Goal: Obtain resource: Download file/media

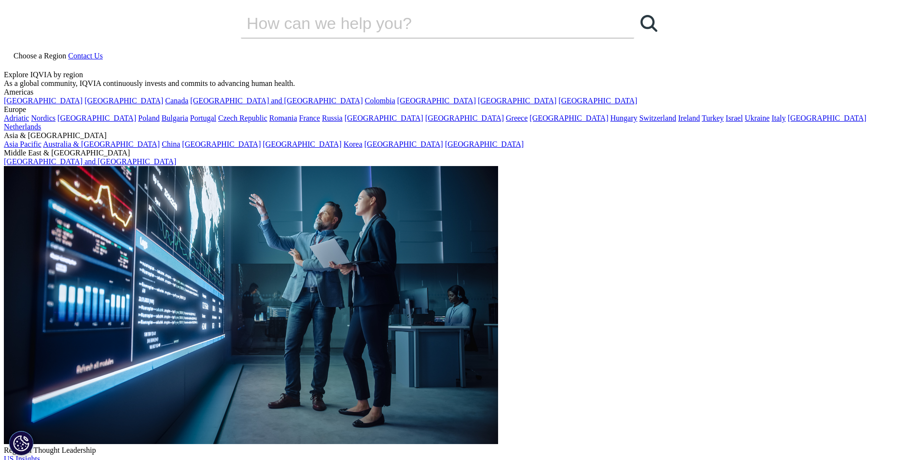
click at [529, 122] on link "[GEOGRAPHIC_DATA]" at bounding box center [568, 118] width 79 height 8
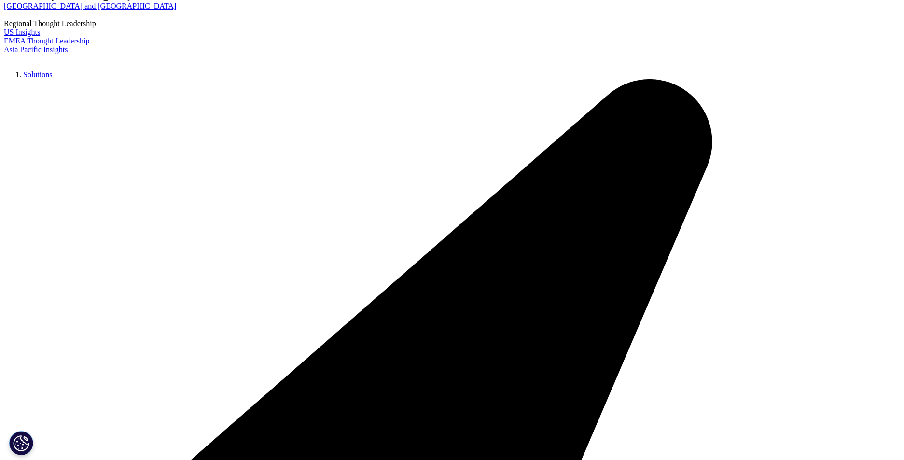
scroll to position [161, 0]
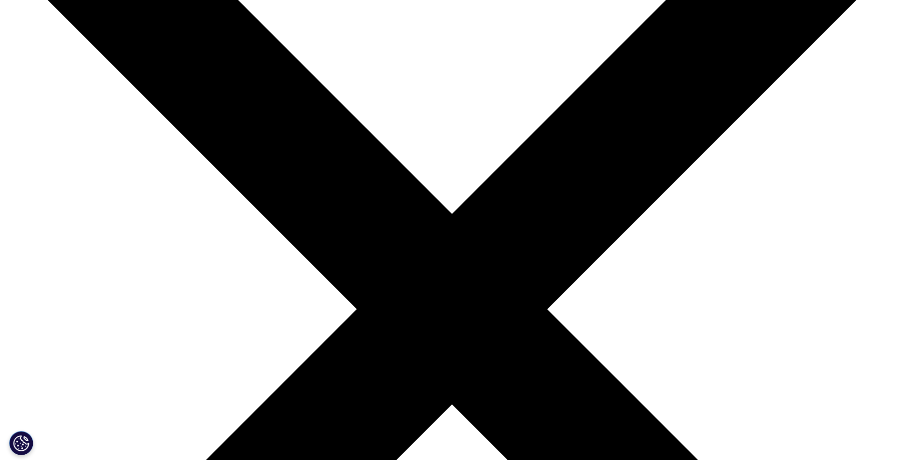
scroll to position [151, 0]
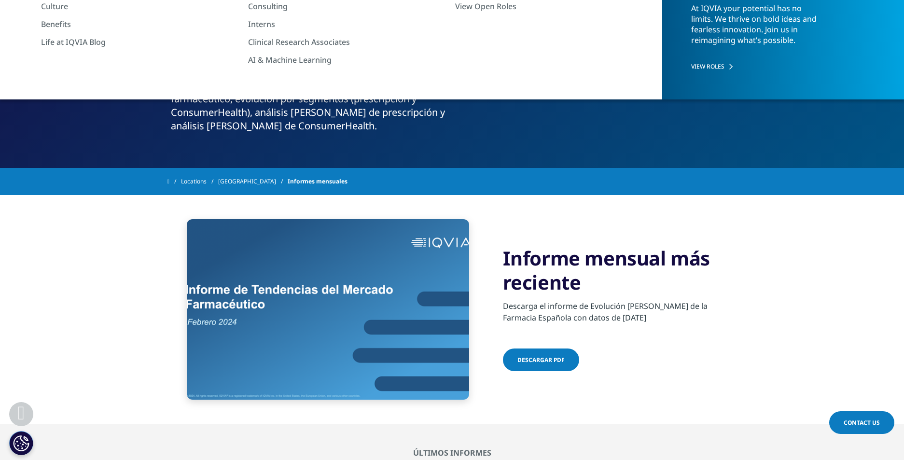
drag, startPoint x: 501, startPoint y: 253, endPoint x: 668, endPoint y: 259, distance: 166.6
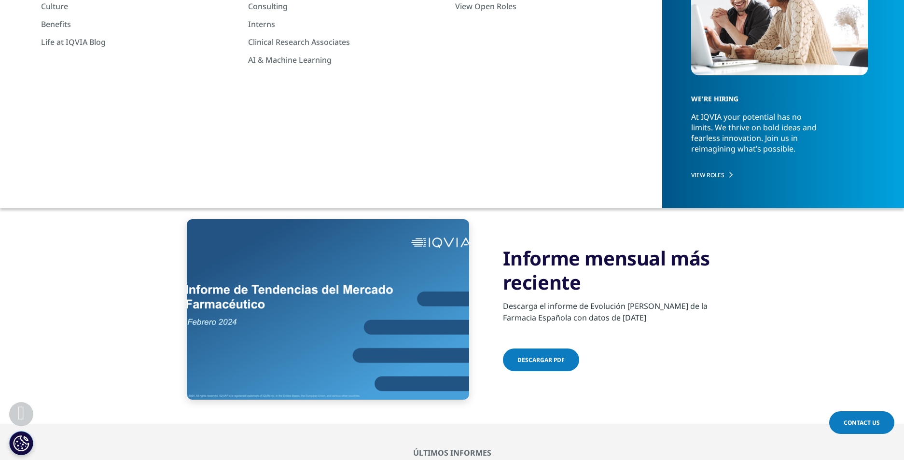
click at [668, 259] on div "Informe mensual más reciente Descarga el informe de Evolución del Mercado de la…" at bounding box center [452, 309] width 570 height 229
drag, startPoint x: 503, startPoint y: 306, endPoint x: 739, endPoint y: 312, distance: 236.6
click at [739, 312] on section "Informe mensual más reciente Descarga el informe de Evolución del Mercado de la…" at bounding box center [452, 309] width 904 height 229
copy p "Descarga el informe de Evolución [PERSON_NAME] de la Farmacia Española con dato…"
